Goal: Navigation & Orientation: Find specific page/section

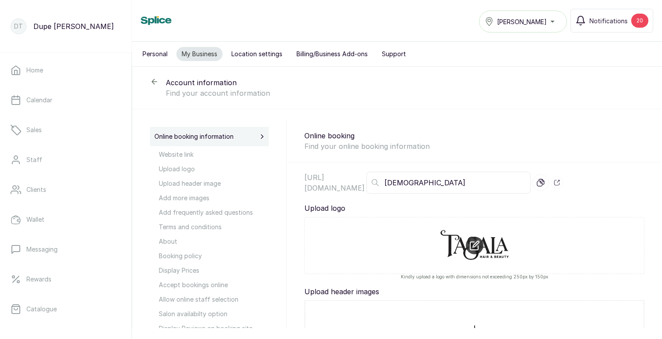
scroll to position [152, 0]
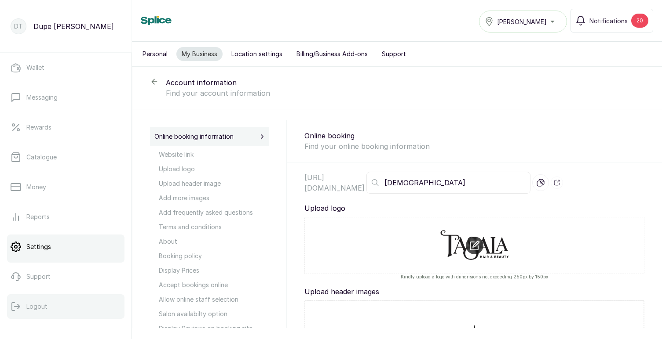
click at [31, 305] on p "Logout" at bounding box center [36, 306] width 21 height 9
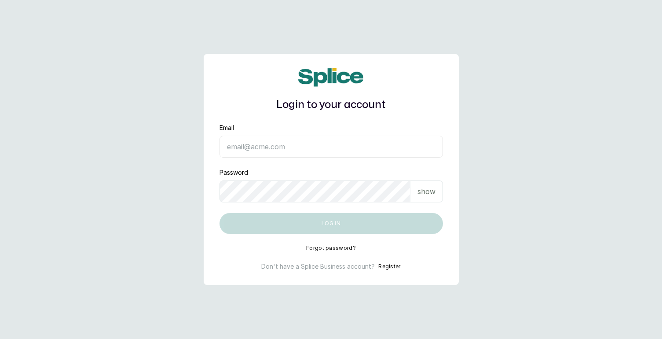
click at [277, 152] on input "Email" at bounding box center [330, 147] width 223 height 22
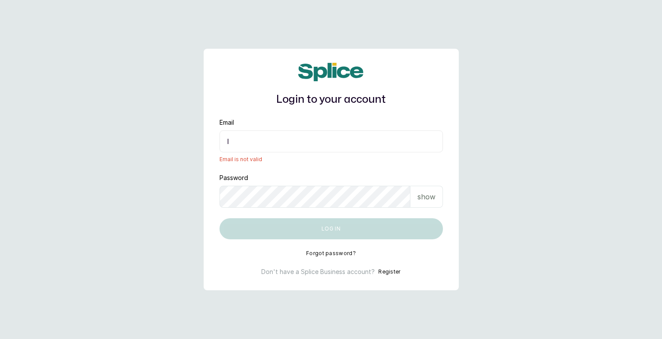
type input "[EMAIL_ADDRESS][DOMAIN_NAME]"
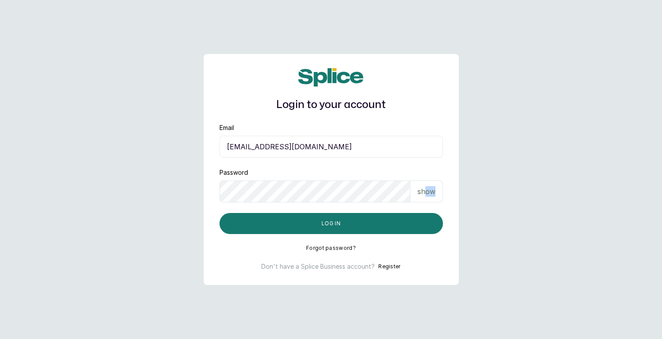
click at [427, 197] on div "show" at bounding box center [426, 192] width 33 height 22
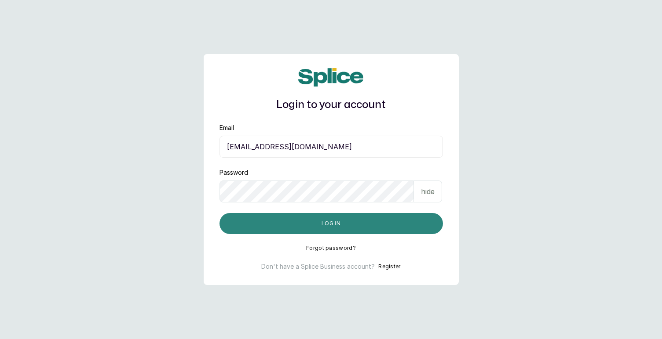
click at [325, 220] on button "Log in" at bounding box center [330, 223] width 223 height 21
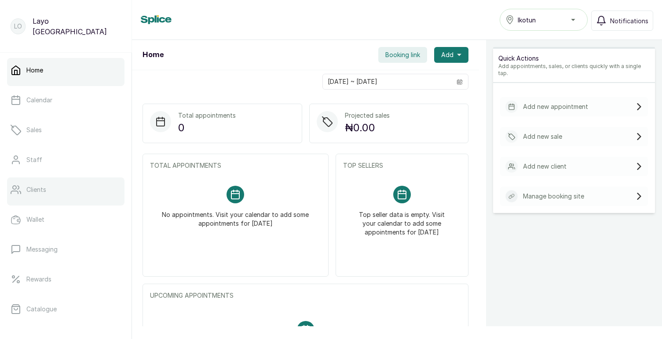
scroll to position [152, 0]
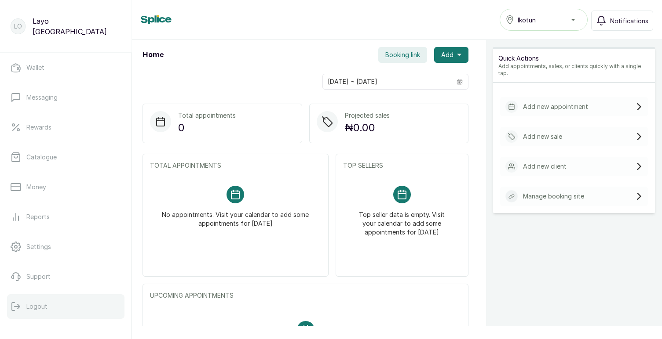
click at [47, 306] on button "Logout" at bounding box center [65, 307] width 117 height 25
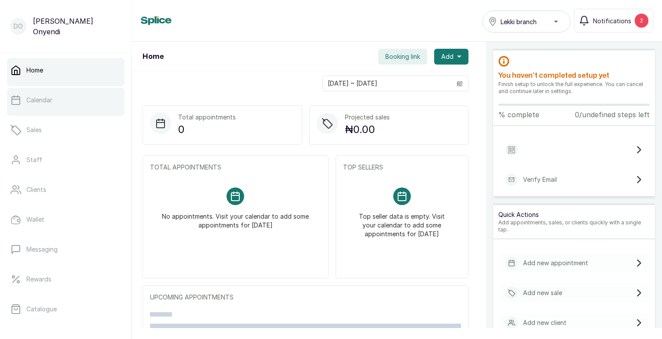
click at [55, 98] on link "Calendar" at bounding box center [65, 100] width 117 height 25
